Goal: Information Seeking & Learning: Learn about a topic

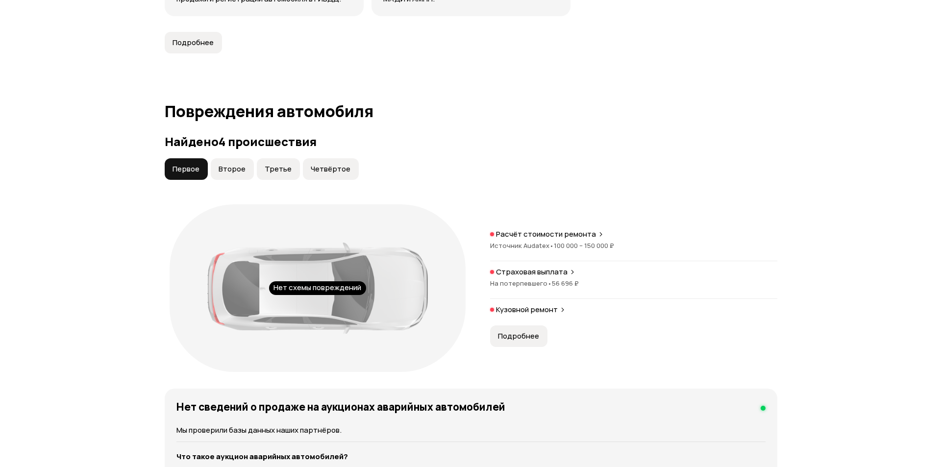
scroll to position [931, 0]
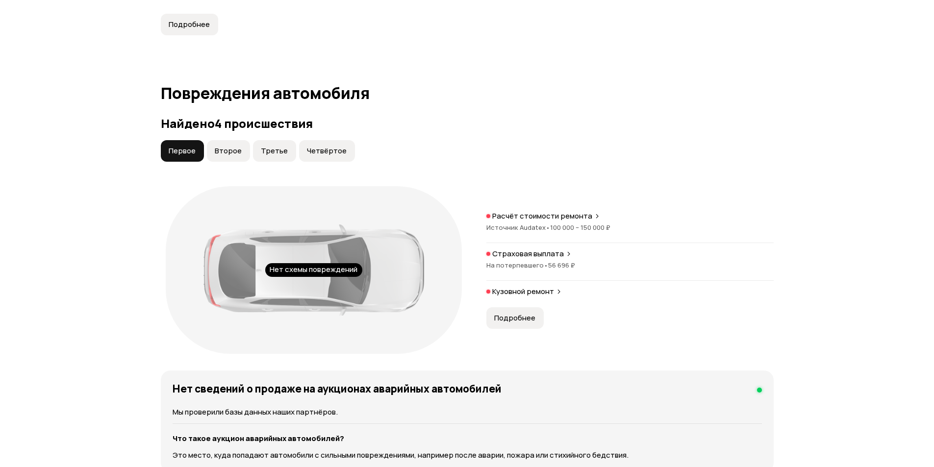
click at [525, 313] on button "Подробнее" at bounding box center [514, 318] width 57 height 22
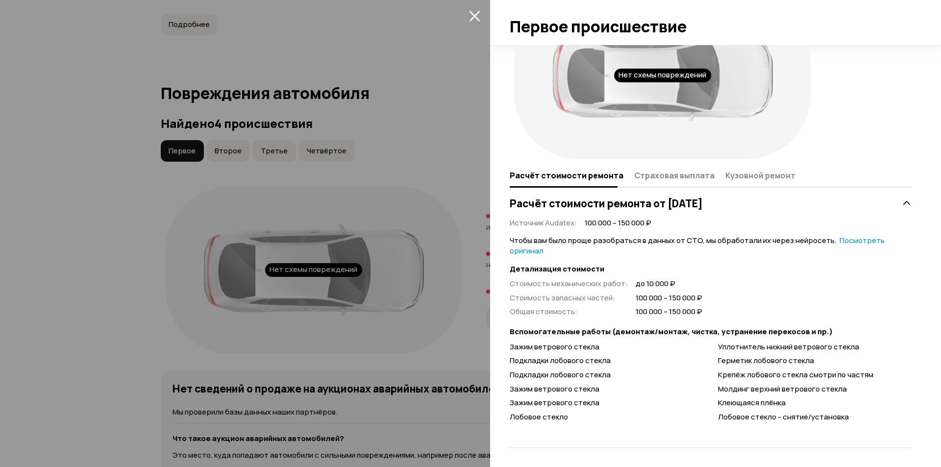
scroll to position [59, 0]
click at [221, 148] on div at bounding box center [470, 233] width 941 height 467
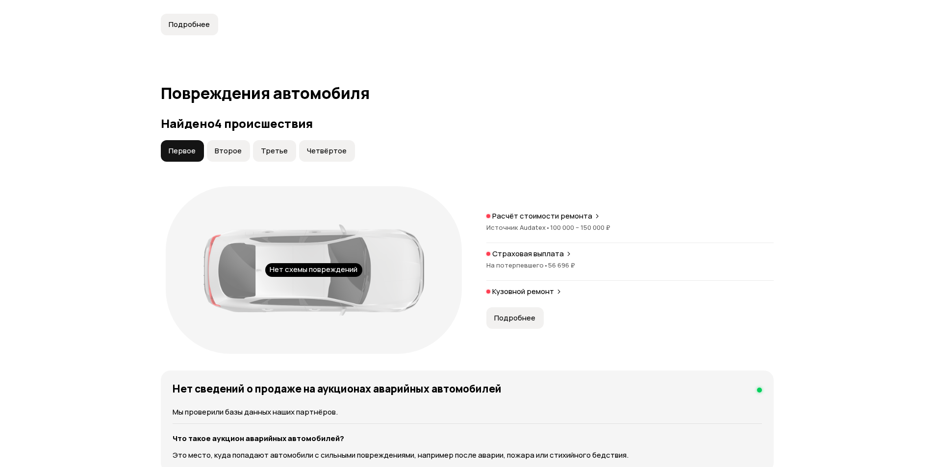
click at [224, 149] on span "Второе" at bounding box center [228, 151] width 27 height 10
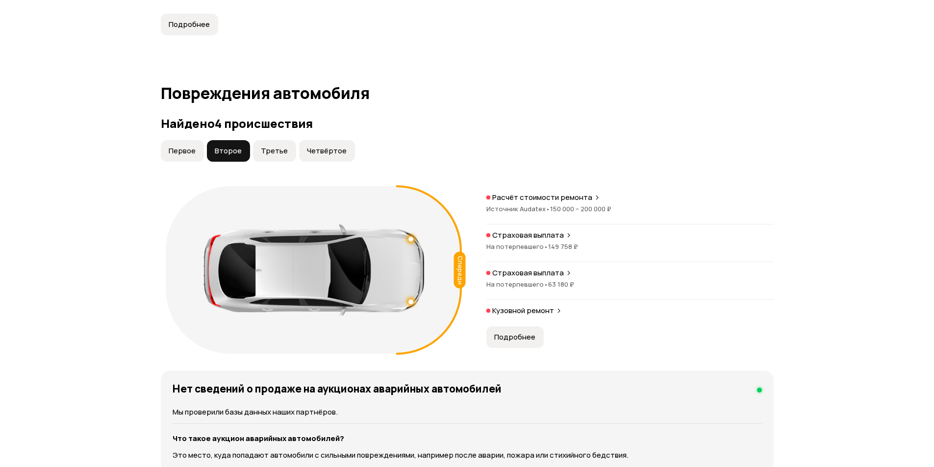
click at [499, 339] on span "Подробнее" at bounding box center [514, 337] width 41 height 10
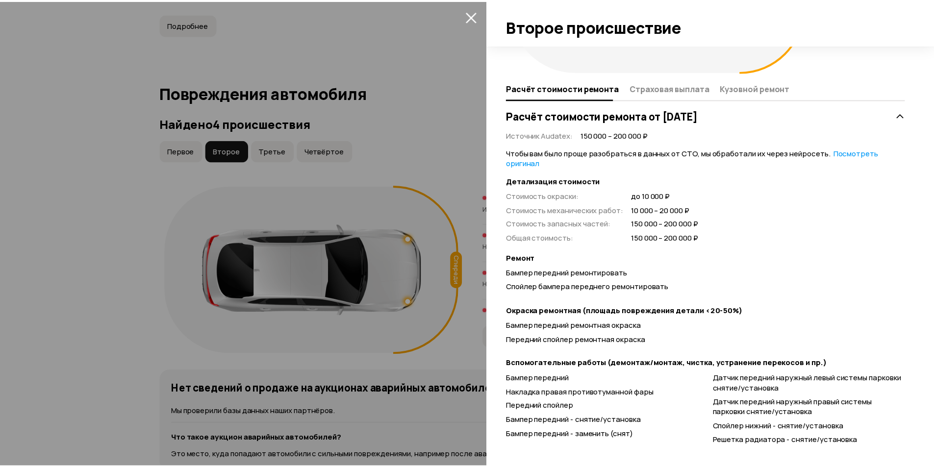
scroll to position [168, 0]
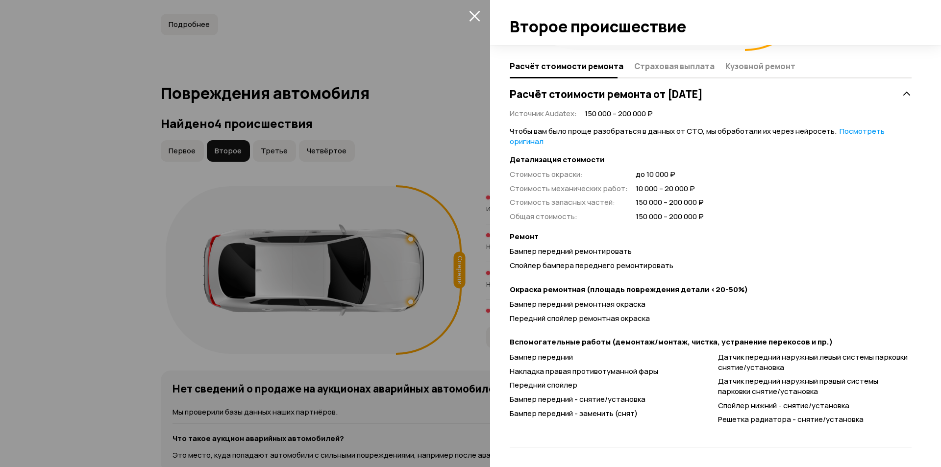
click at [267, 150] on div at bounding box center [470, 233] width 941 height 467
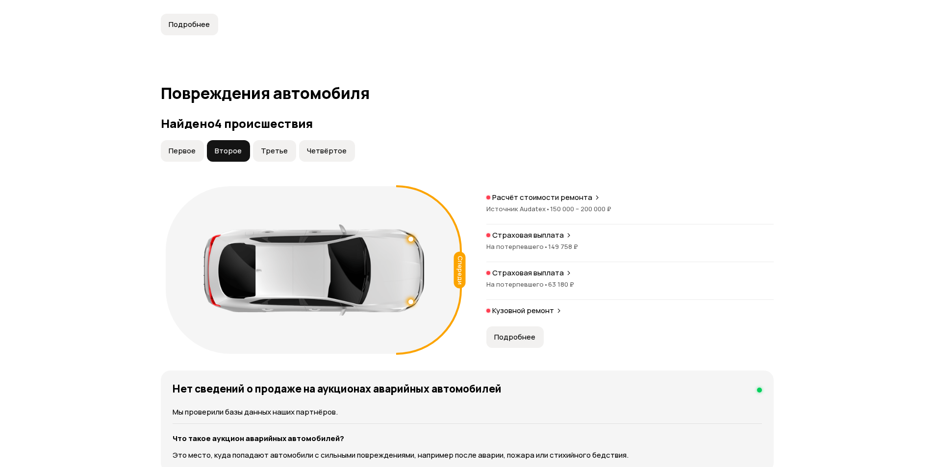
click at [271, 148] on span "Третье" at bounding box center [274, 151] width 27 height 10
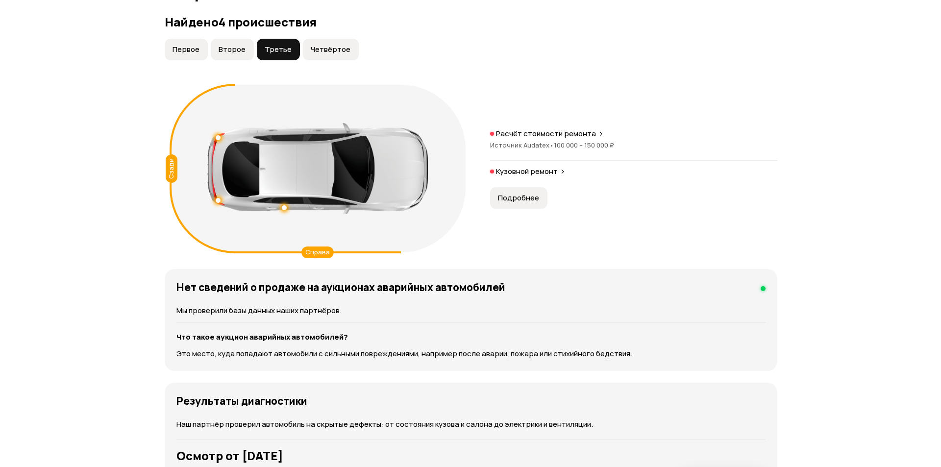
scroll to position [1030, 0]
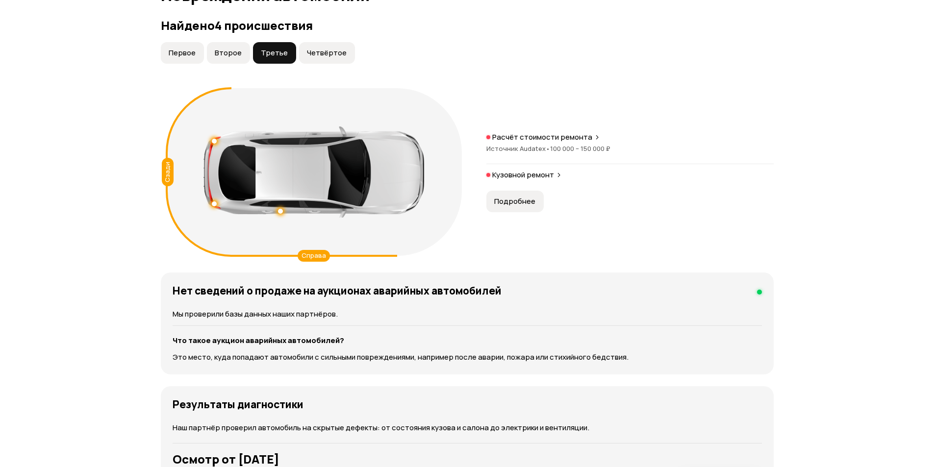
click at [518, 199] on span "Подробнее" at bounding box center [514, 202] width 41 height 10
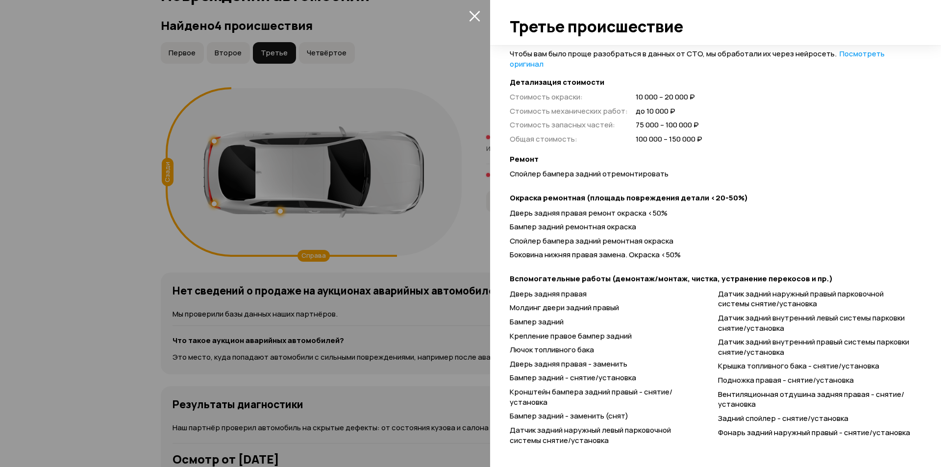
scroll to position [265, 0]
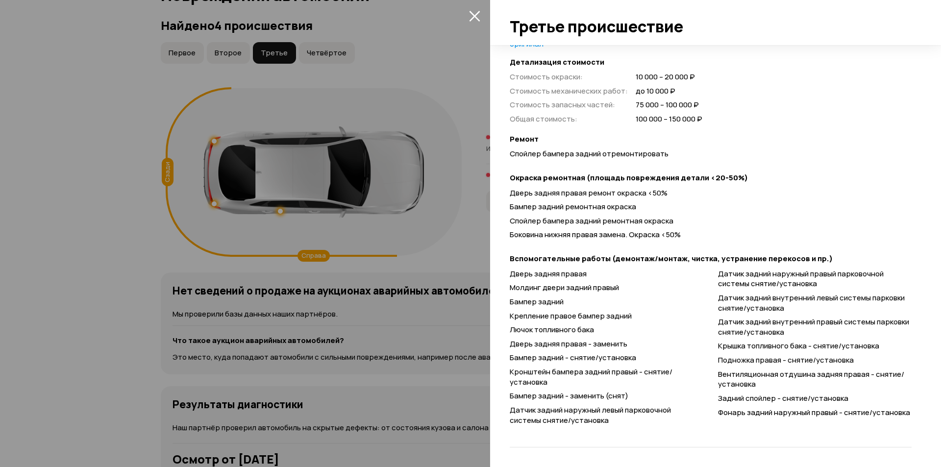
click at [325, 62] on div at bounding box center [470, 233] width 941 height 467
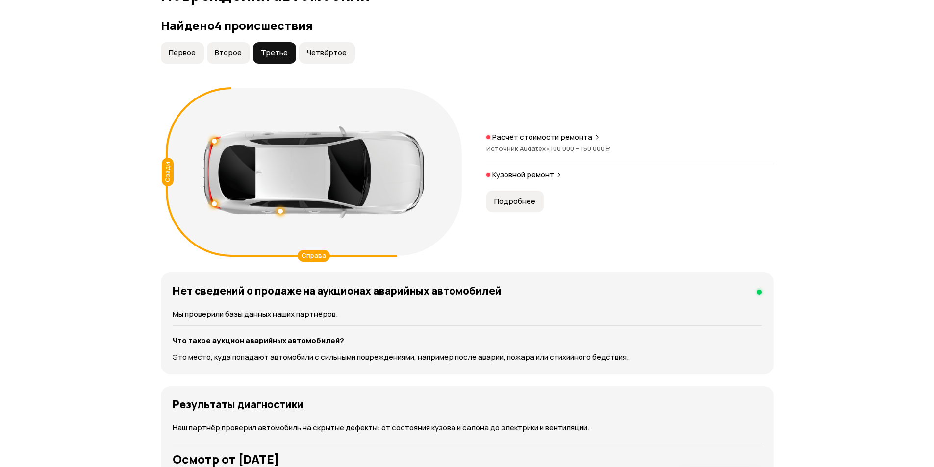
click at [324, 54] on span "Четвёртое" at bounding box center [327, 53] width 40 height 10
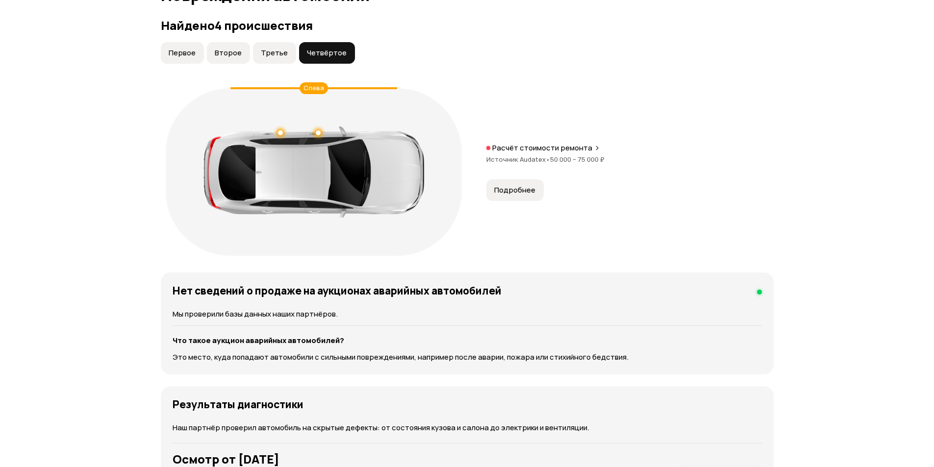
click at [519, 189] on span "Подробнее" at bounding box center [514, 190] width 41 height 10
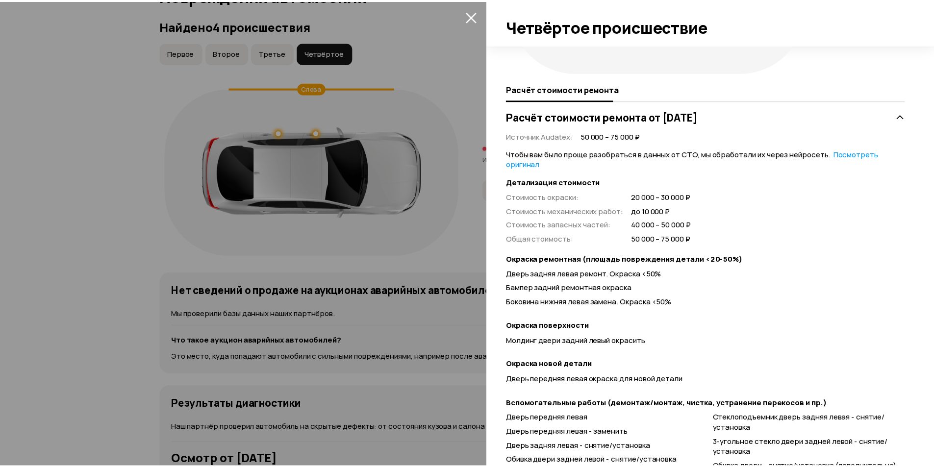
scroll to position [226, 0]
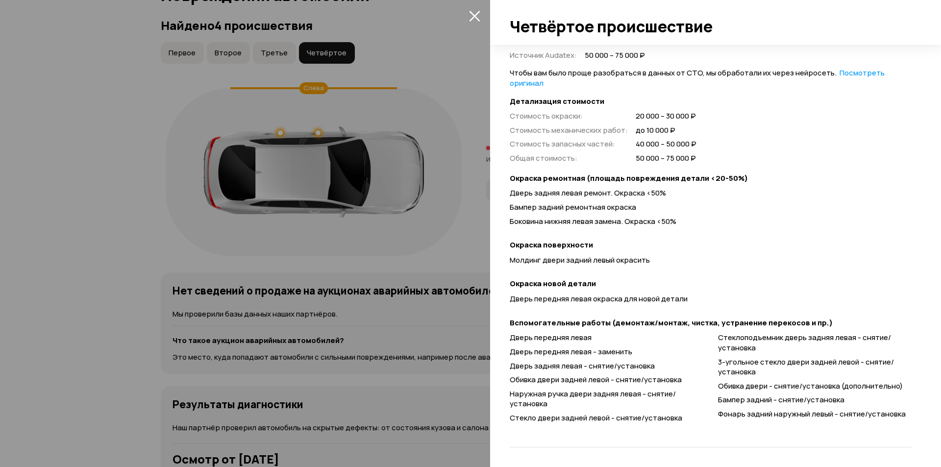
click at [474, 166] on div at bounding box center [470, 233] width 941 height 467
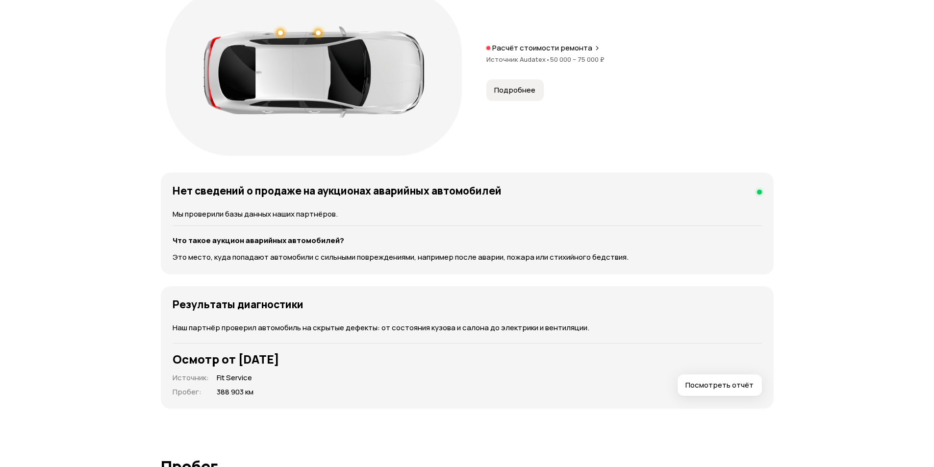
scroll to position [1128, 0]
